Goal: Transaction & Acquisition: Purchase product/service

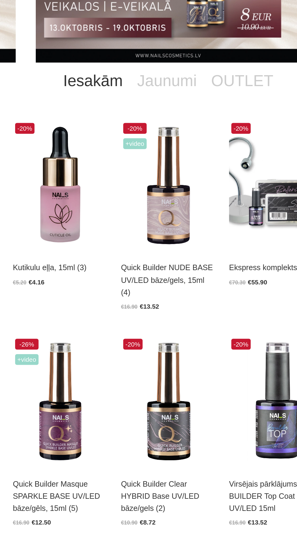
scroll to position [1, 0]
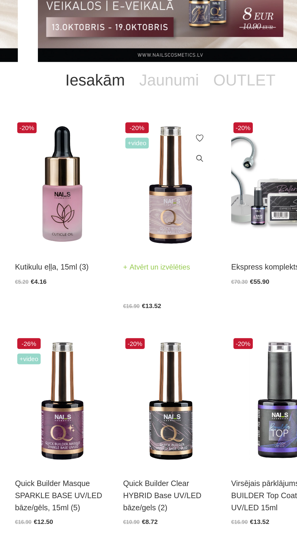
click at [145, 225] on img at bounding box center [149, 206] width 64 height 88
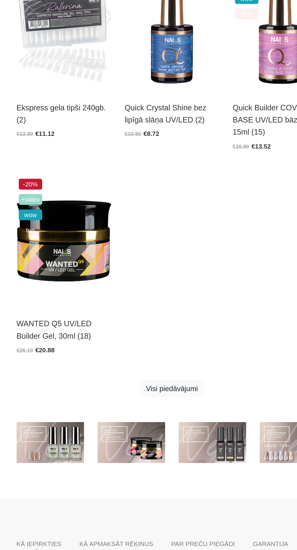
scroll to position [300, 0]
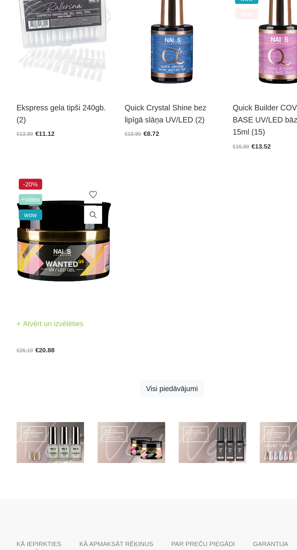
click at [95, 345] on img at bounding box center [76, 342] width 64 height 88
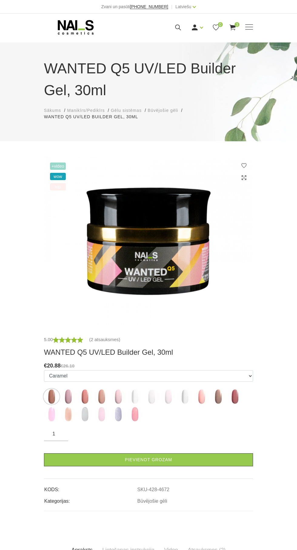
click at [116, 392] on img at bounding box center [118, 396] width 15 height 15
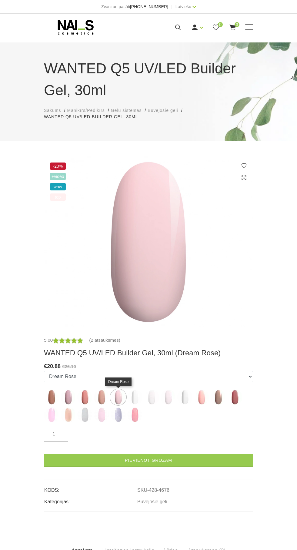
click at [167, 395] on img at bounding box center [168, 396] width 15 height 15
select select "5558"
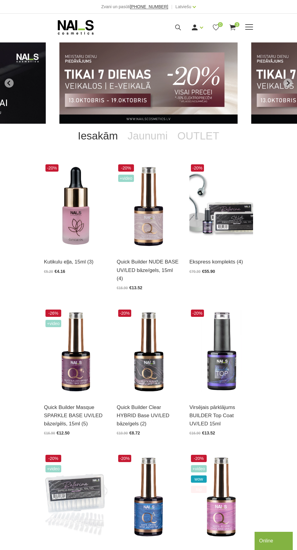
click at [247, 26] on span at bounding box center [249, 27] width 8 height 6
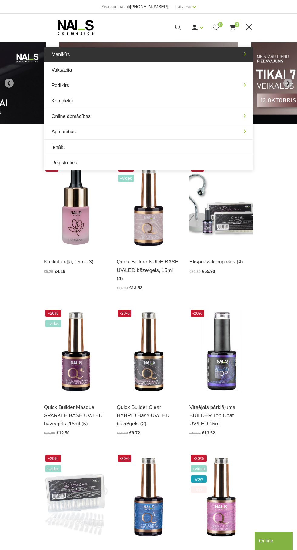
click at [220, 52] on link "Manikīrs" at bounding box center [148, 54] width 209 height 15
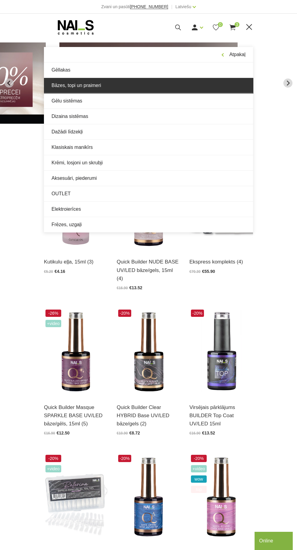
click at [134, 88] on link "Bāzes, topi un praimeri" at bounding box center [148, 85] width 209 height 15
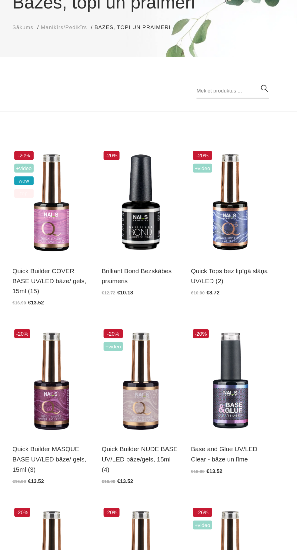
scroll to position [1, 0]
click at [147, 230] on img at bounding box center [149, 231] width 64 height 88
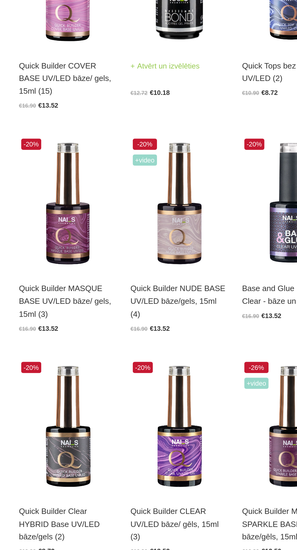
scroll to position [0, 0]
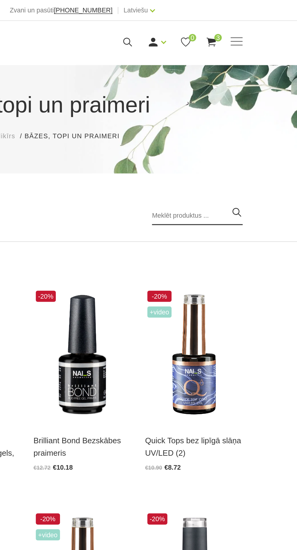
click at [238, 139] on input "search" at bounding box center [223, 141] width 59 height 12
type input "Base"
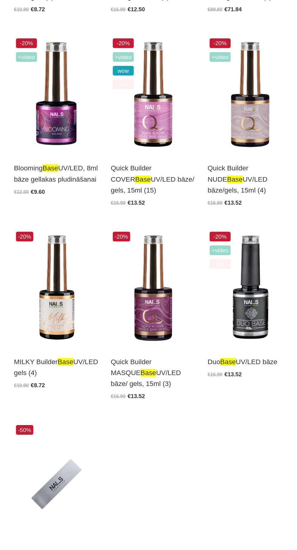
scroll to position [315, 0]
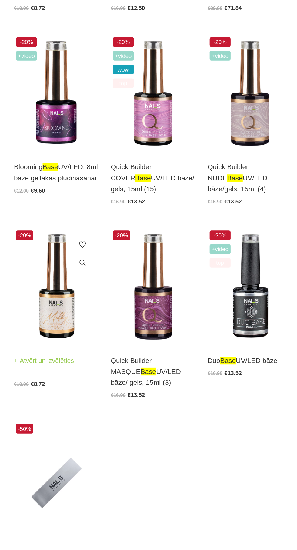
click at [70, 368] on img at bounding box center [76, 352] width 64 height 88
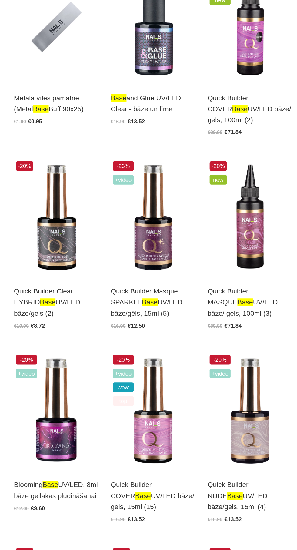
scroll to position [0, 0]
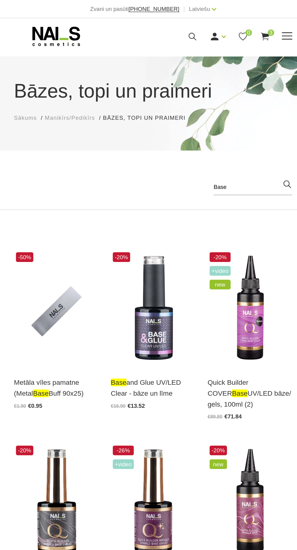
click at [252, 29] on span at bounding box center [249, 27] width 8 height 6
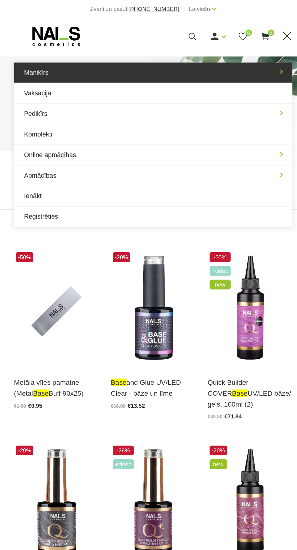
click at [238, 55] on link "Manikīrs" at bounding box center [148, 54] width 209 height 15
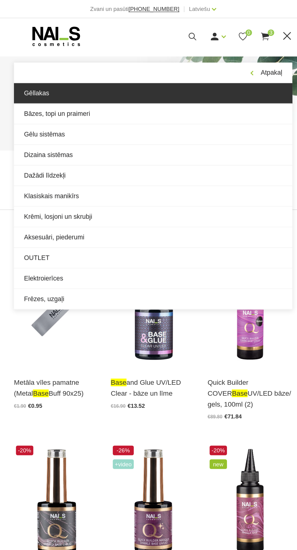
click at [213, 66] on link "Gēllakas" at bounding box center [148, 69] width 209 height 15
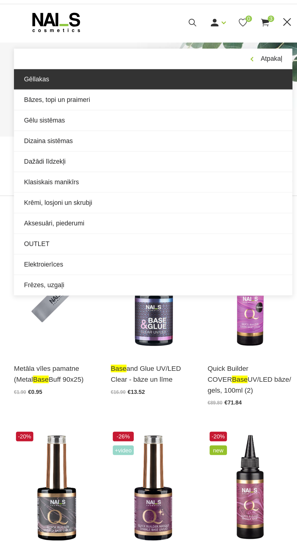
click at [222, 74] on link "Gēllakas" at bounding box center [148, 69] width 209 height 15
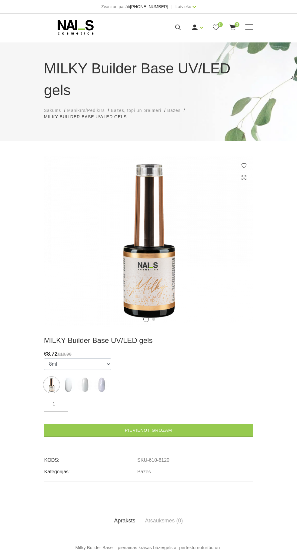
click at [101, 390] on img at bounding box center [101, 384] width 15 height 15
select select "6303"
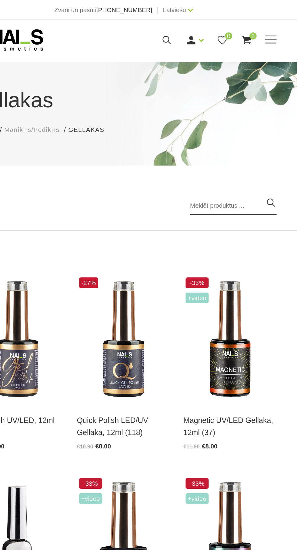
click at [220, 140] on input "search" at bounding box center [223, 141] width 59 height 12
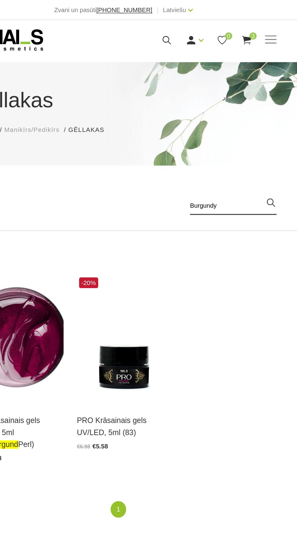
type input "Burgundy"
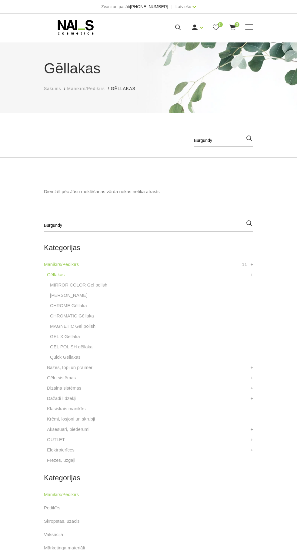
scroll to position [64, 0]
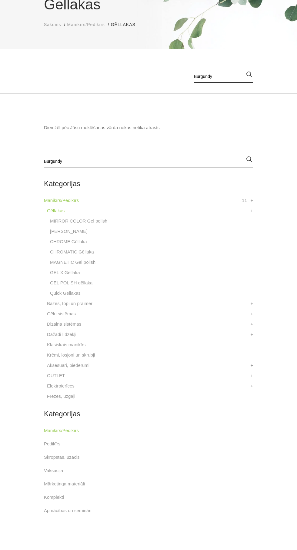
click at [229, 76] on input "Burgundy" at bounding box center [223, 77] width 59 height 12
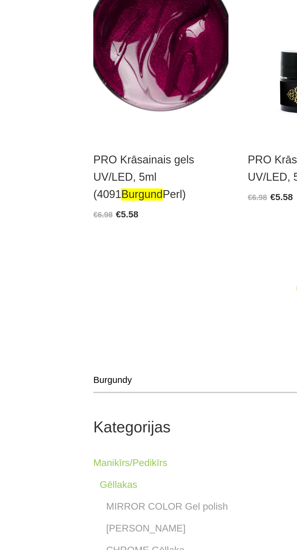
scroll to position [74, 0]
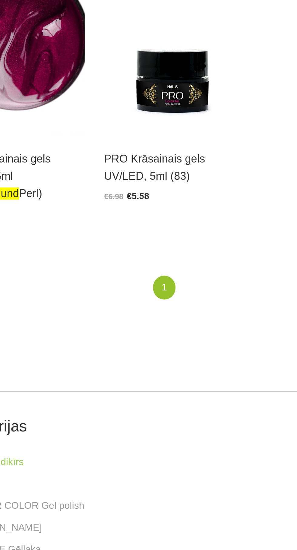
type input "Burgund"
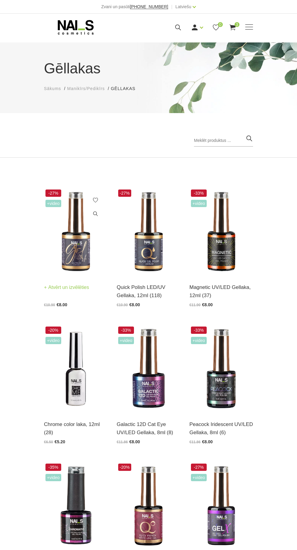
click at [82, 259] on img at bounding box center [76, 232] width 64 height 88
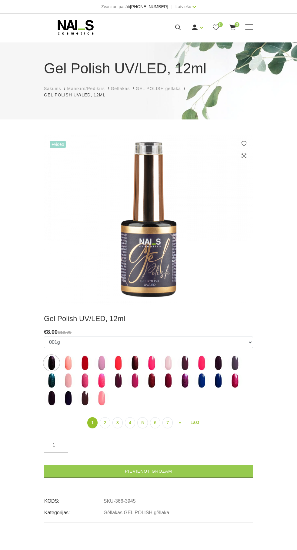
click at [115, 388] on label at bounding box center [118, 380] width 15 height 15
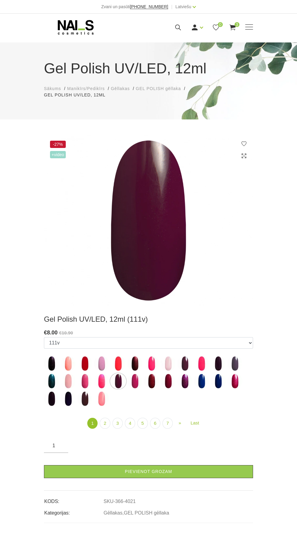
click at [186, 377] on img at bounding box center [184, 380] width 15 height 15
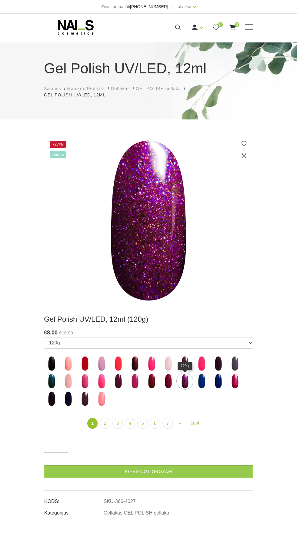
click at [184, 367] on img at bounding box center [184, 363] width 15 height 15
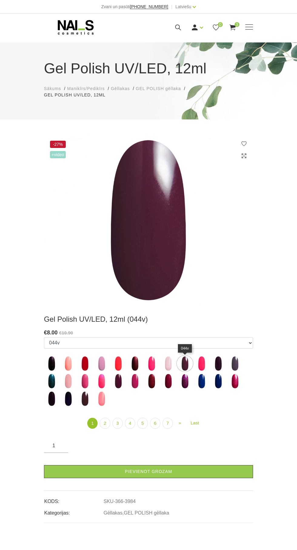
click at [121, 384] on img at bounding box center [118, 380] width 15 height 15
select select "4021"
